Goal: Task Accomplishment & Management: Complete application form

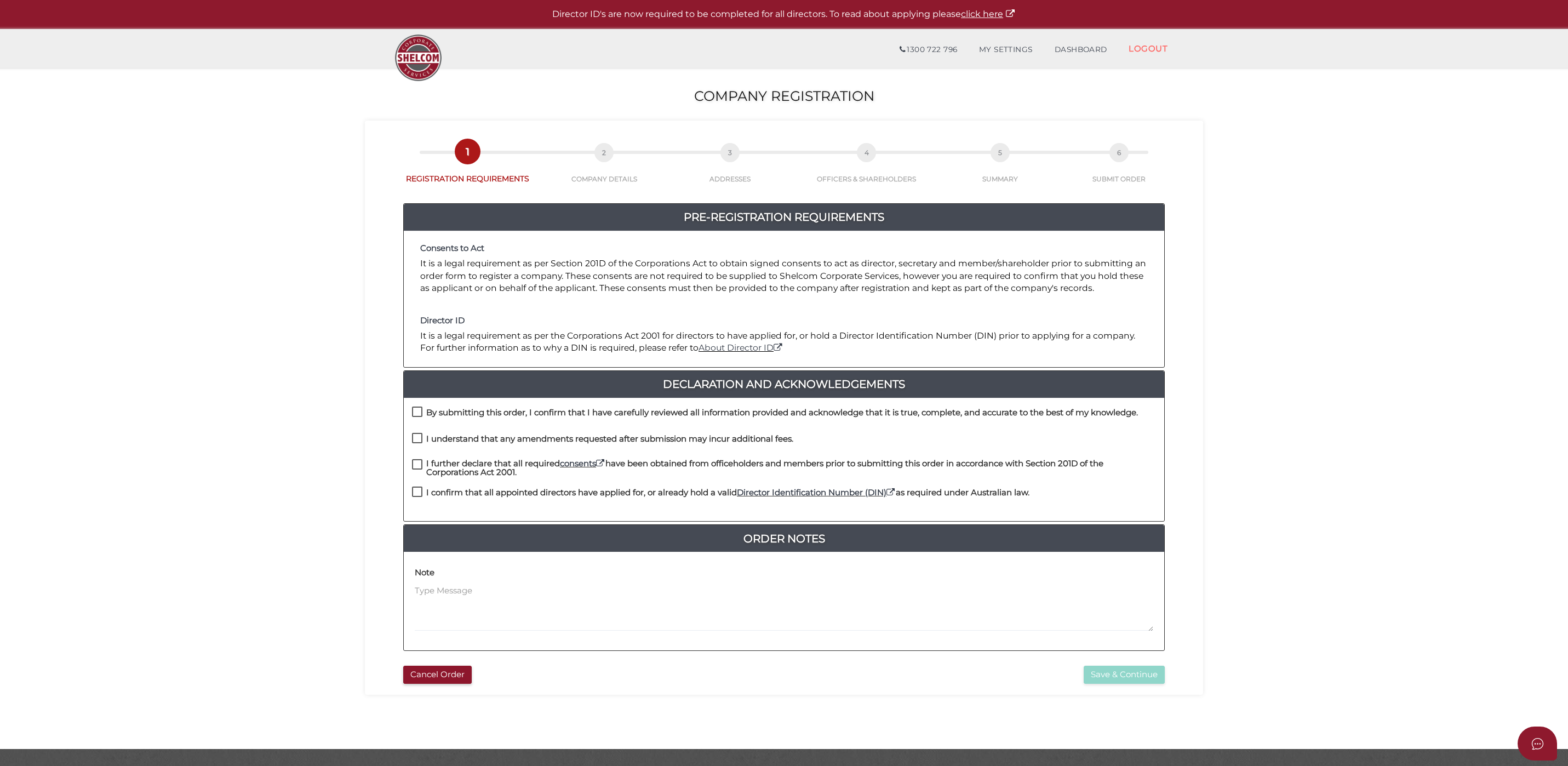
drag, startPoint x: 419, startPoint y: 408, endPoint x: 416, endPoint y: 433, distance: 25.2
click at [419, 409] on label "By submitting this order, I confirm that I have carefully reviewed all informat…" at bounding box center [775, 415] width 726 height 14
checkbox input "true"
click at [416, 436] on label "I understand that any amendments requested after submission may incur additiona…" at bounding box center [603, 441] width 381 height 14
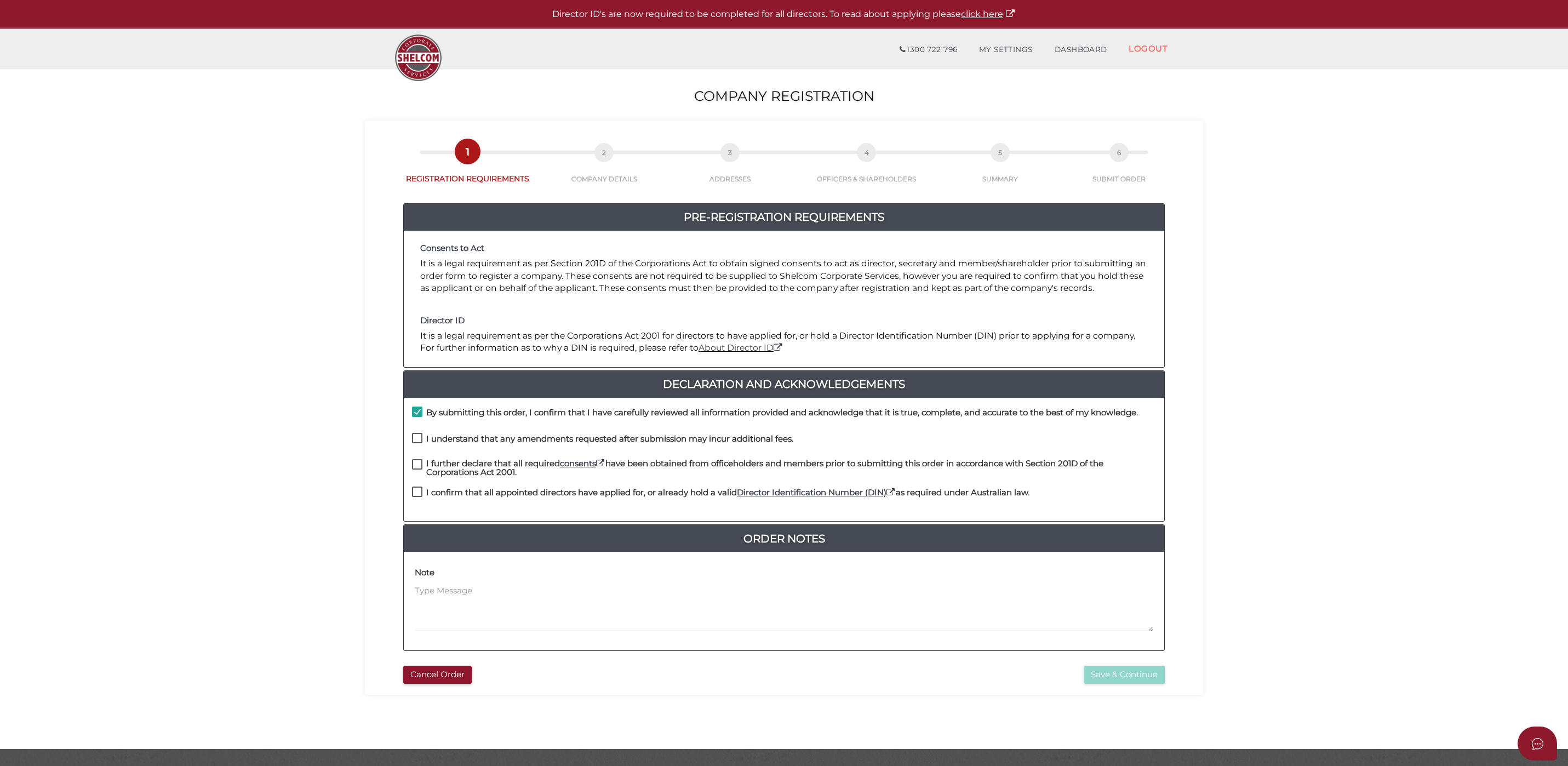
checkbox input "true"
click at [415, 461] on label "I further declare that all required consents have been obtained from officehold…" at bounding box center [784, 466] width 744 height 14
checkbox input "true"
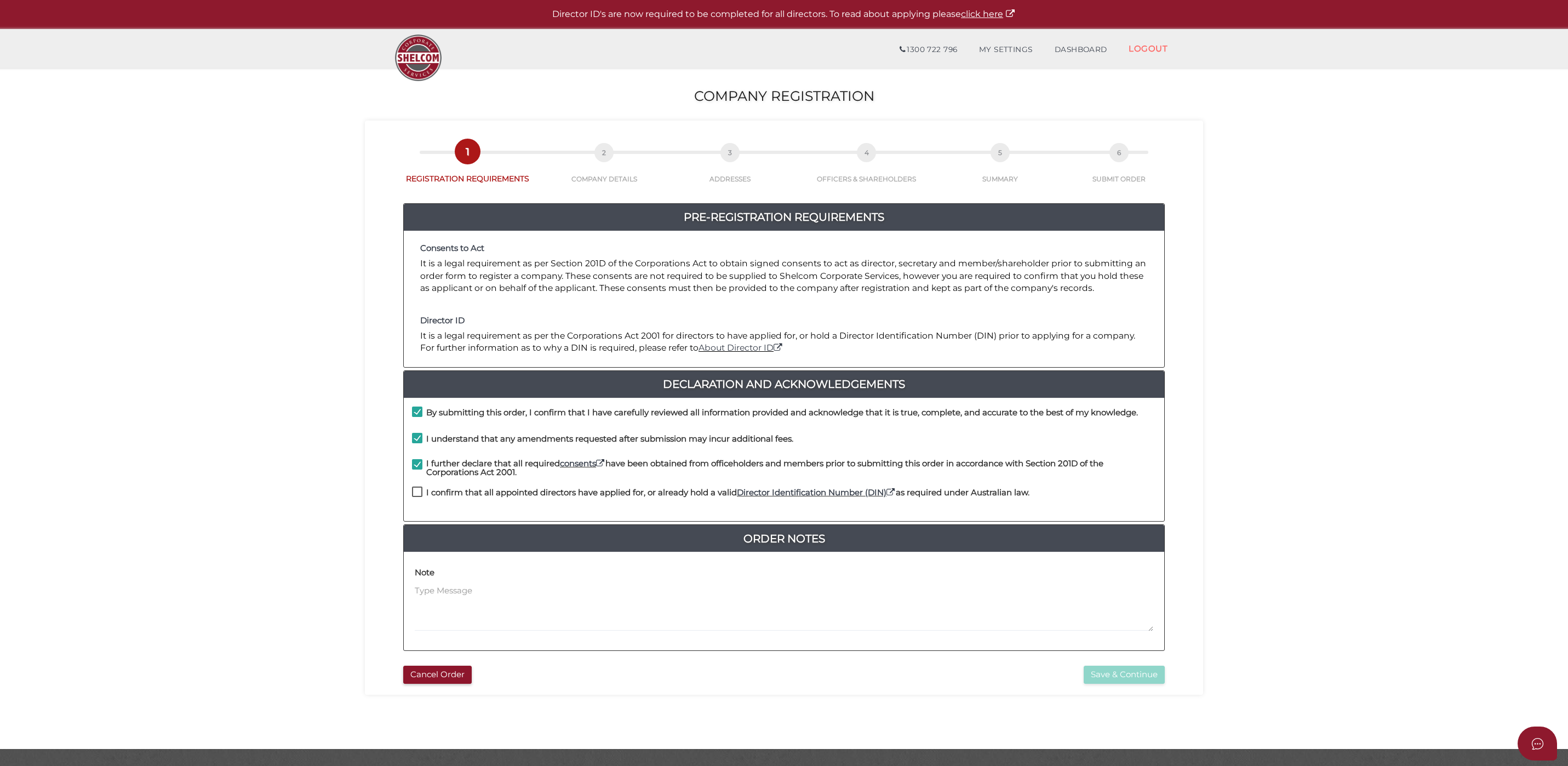
click at [413, 489] on label "I confirm that all appointed directors have applied for, or already hold a vali…" at bounding box center [721, 495] width 617 height 14
checkbox input "true"
click at [1102, 675] on button "Save & Continue" at bounding box center [1124, 675] width 81 height 18
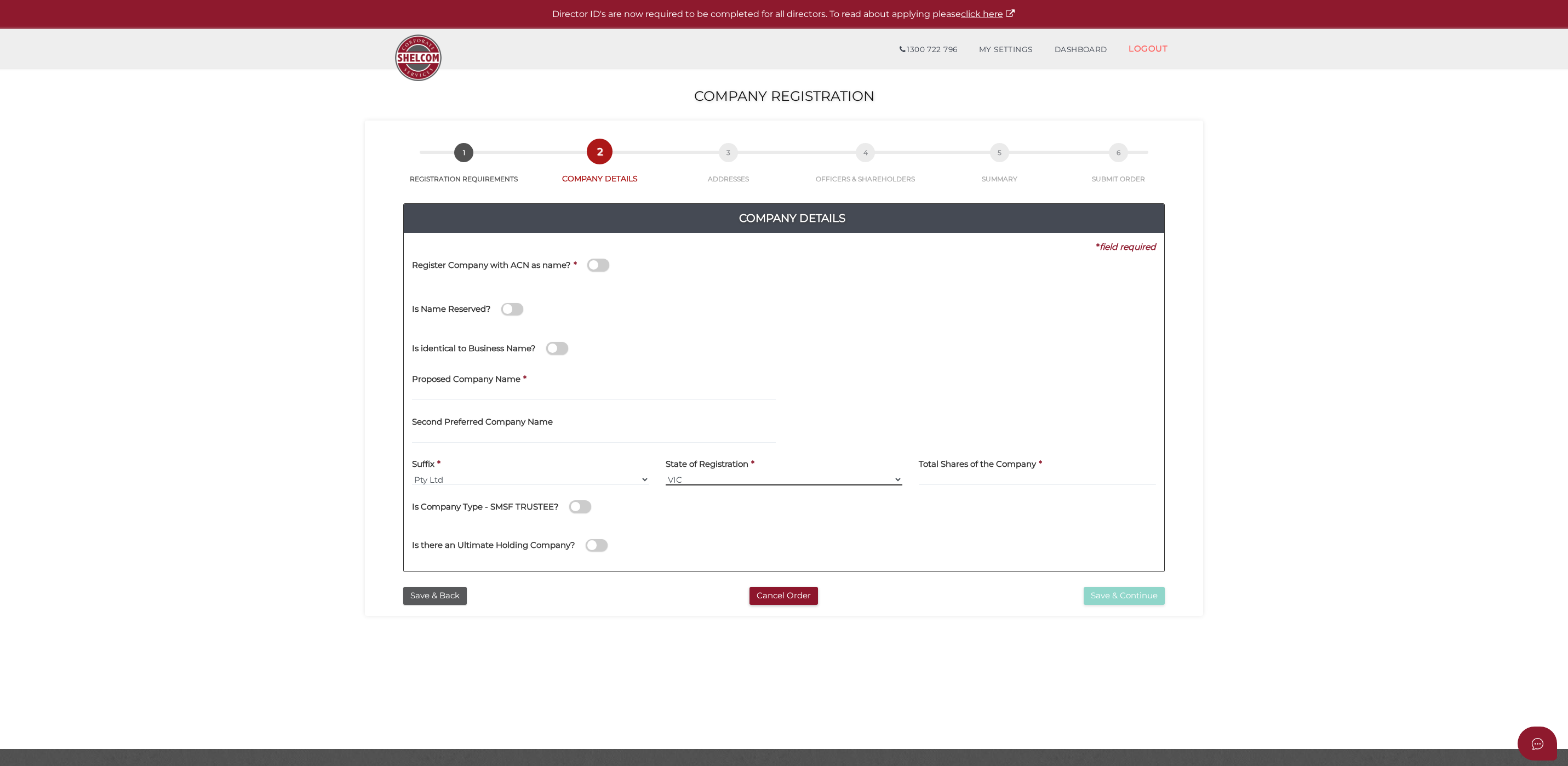
click at [897, 479] on select "VIC ACT [GEOGRAPHIC_DATA] [GEOGRAPHIC_DATA] QLD [GEOGRAPHIC_DATA] [GEOGRAPHIC_D…" at bounding box center [785, 480] width 237 height 12
